Goal: Information Seeking & Learning: Learn about a topic

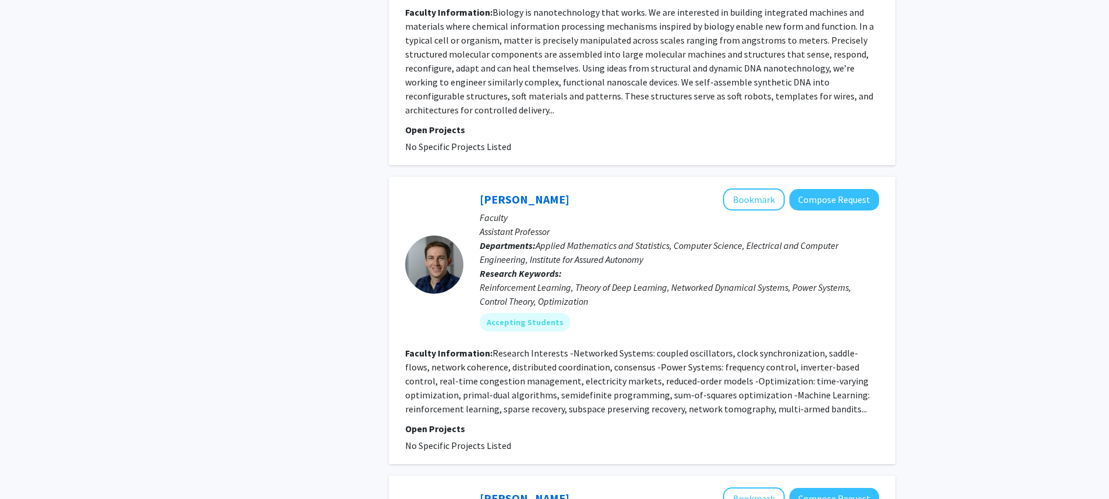
scroll to position [954, 0]
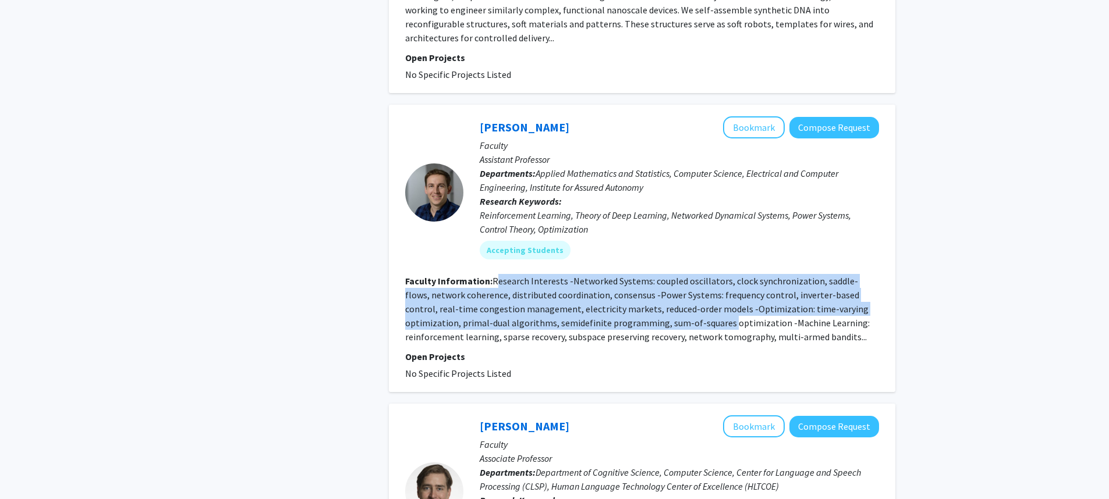
drag, startPoint x: 517, startPoint y: 254, endPoint x: 669, endPoint y: 292, distance: 156.6
click at [669, 292] on fg-read-more "Research Interests -Networked Systems: coupled oscillators, clock synchronizati…" at bounding box center [637, 309] width 465 height 68
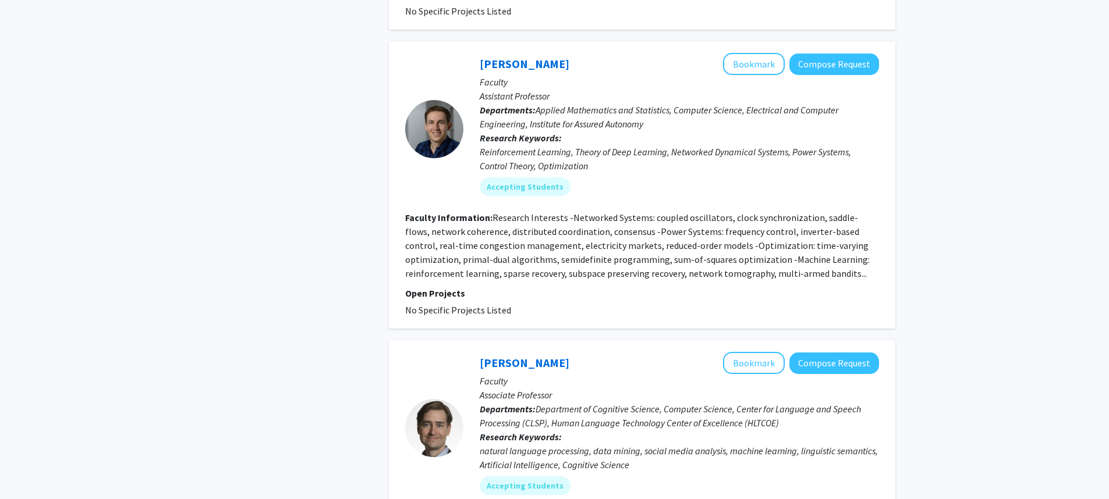
scroll to position [1005, 0]
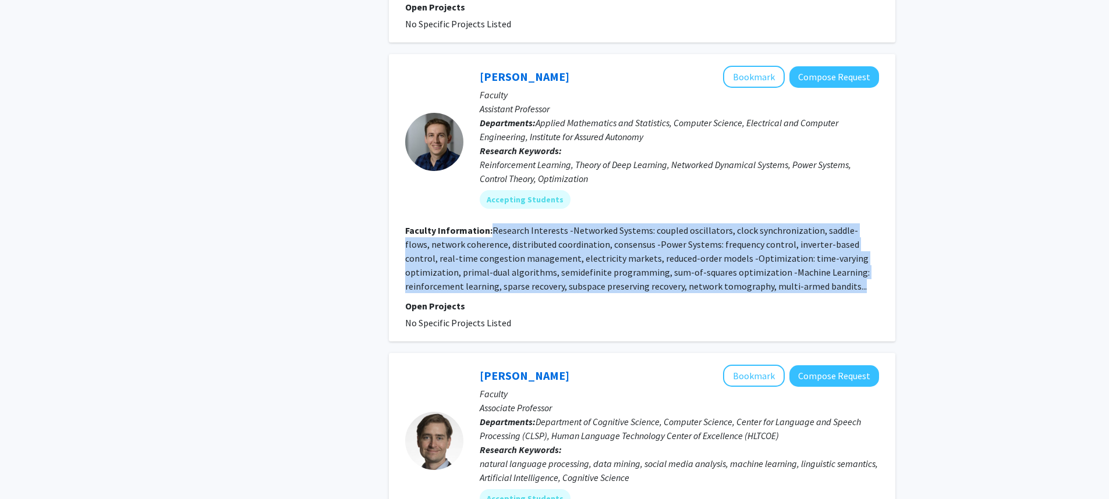
drag, startPoint x: 493, startPoint y: 204, endPoint x: 803, endPoint y: 255, distance: 314.4
click at [803, 255] on section "Faculty Information: Research Interests -Networked Systems: coupled oscillators…" at bounding box center [642, 259] width 474 height 70
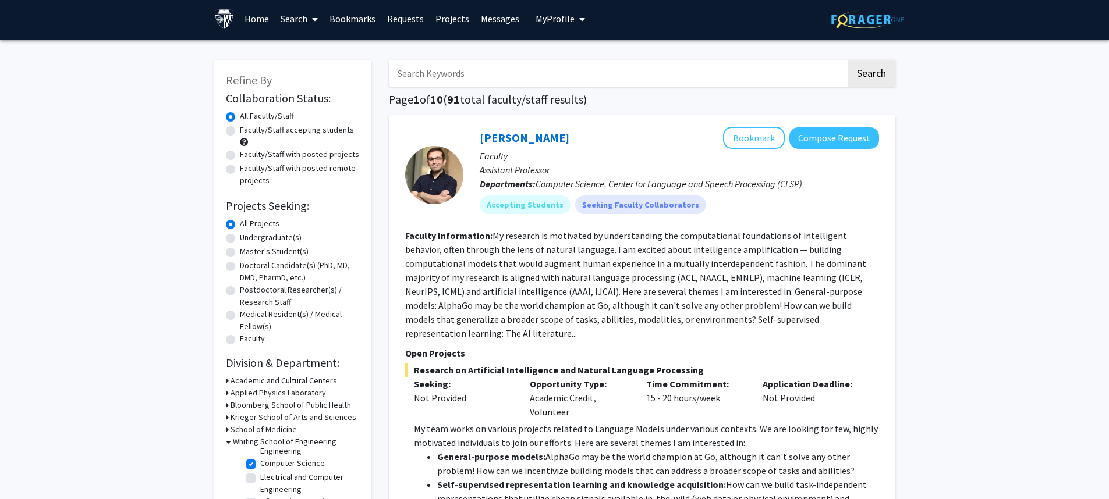
scroll to position [0, 0]
